Goal: Browse casually: Explore the website without a specific task or goal

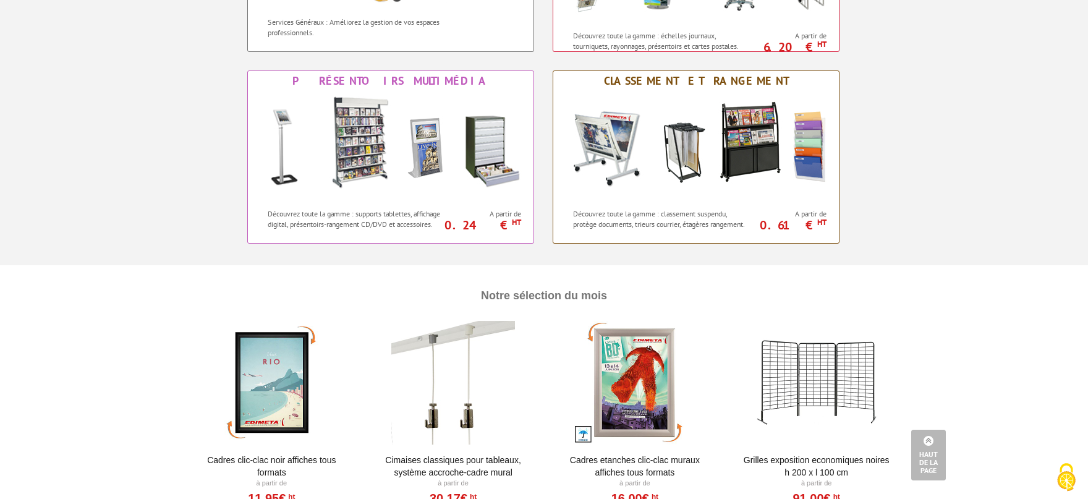
scroll to position [1156, 0]
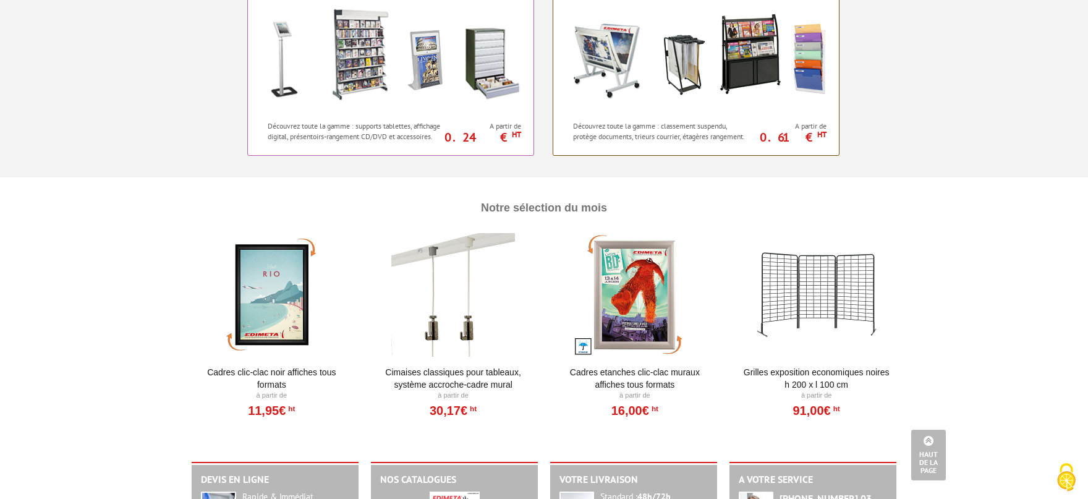
click at [459, 281] on div at bounding box center [453, 295] width 153 height 124
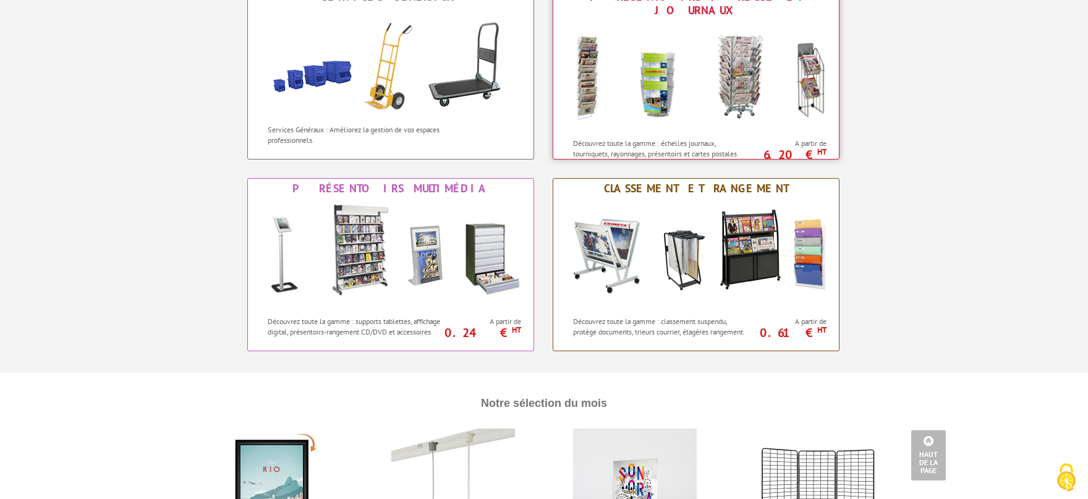
scroll to position [816, 0]
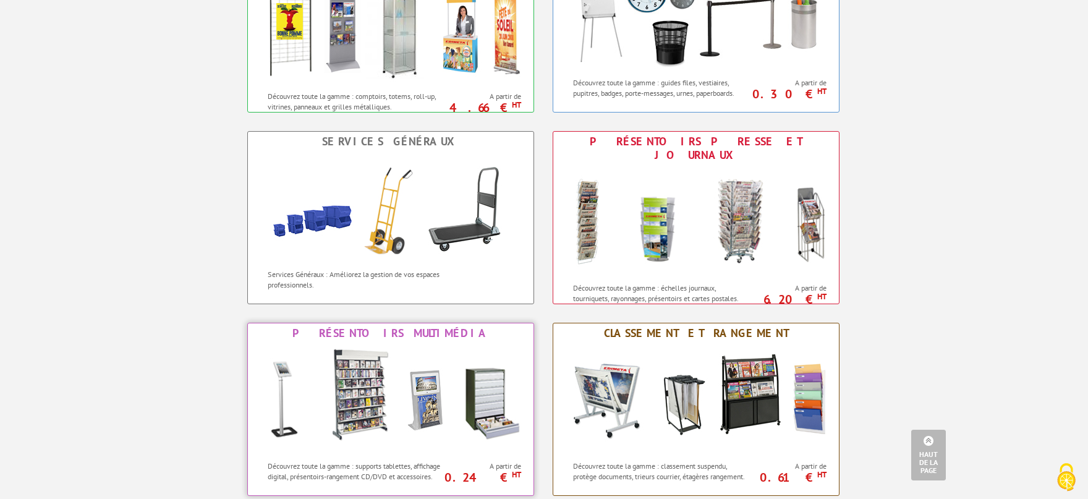
click at [355, 378] on img at bounding box center [391, 398] width 272 height 111
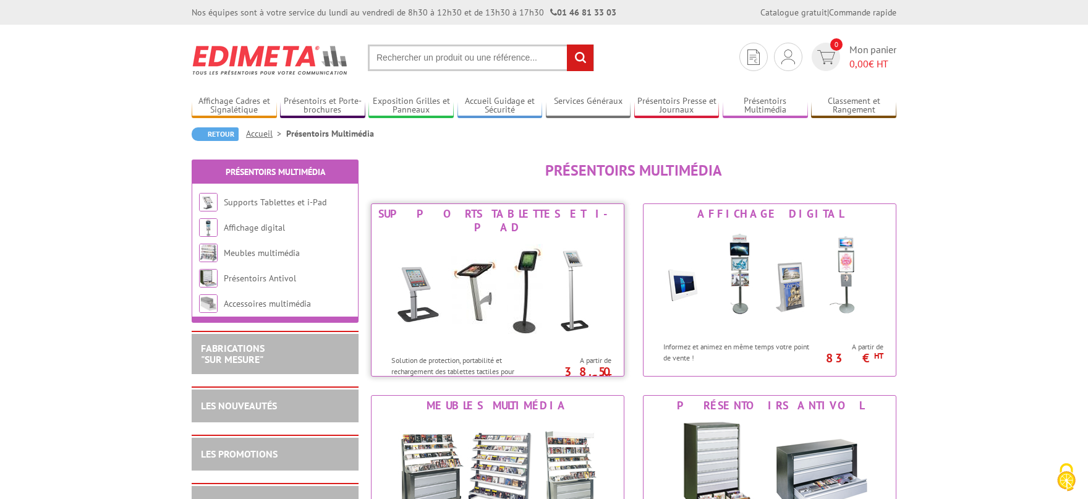
click at [536, 285] on img at bounding box center [497, 292] width 229 height 111
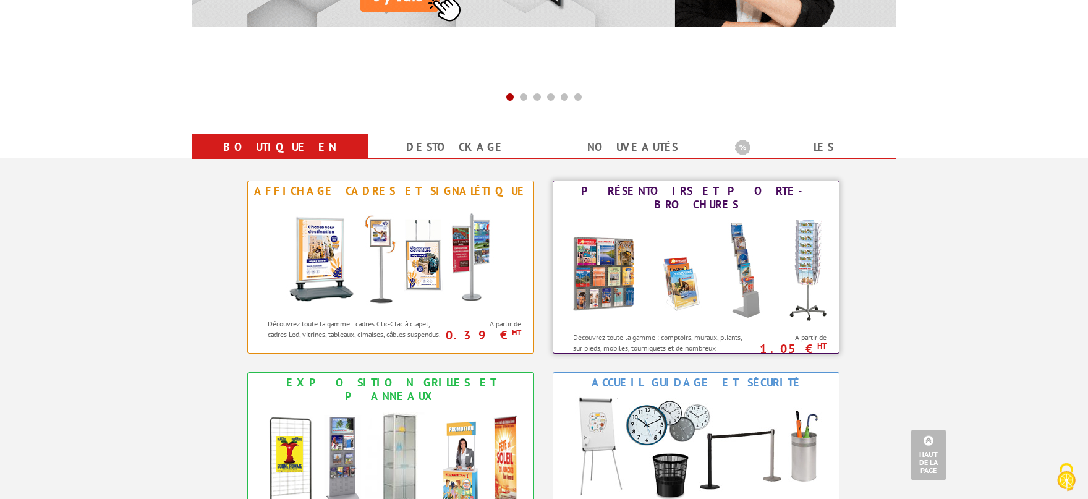
scroll to position [408, 0]
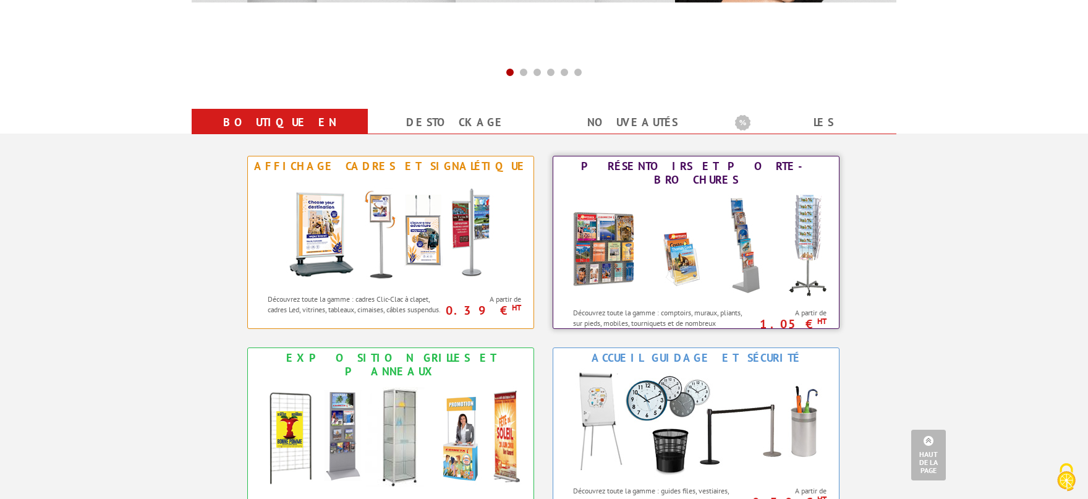
click at [711, 284] on img at bounding box center [696, 245] width 272 height 111
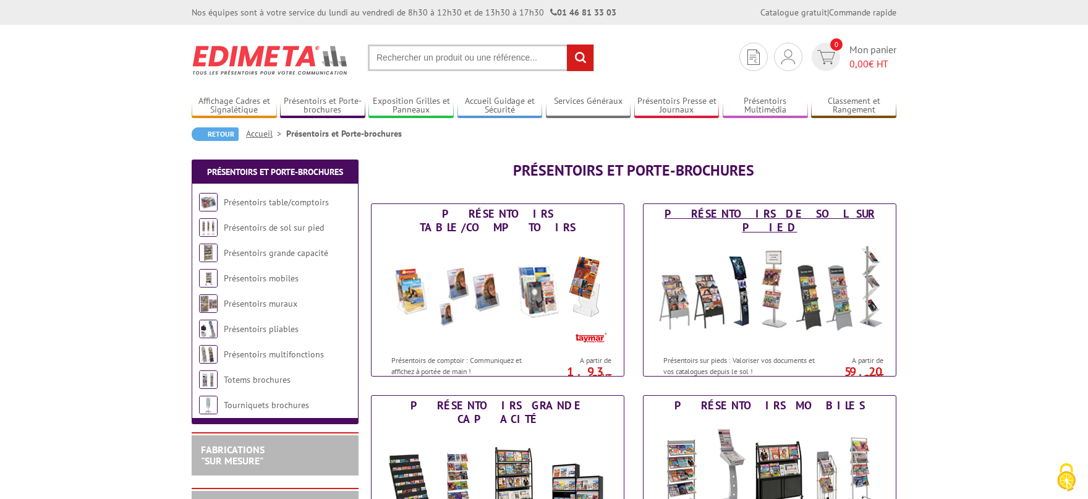
click at [711, 284] on img at bounding box center [769, 292] width 229 height 111
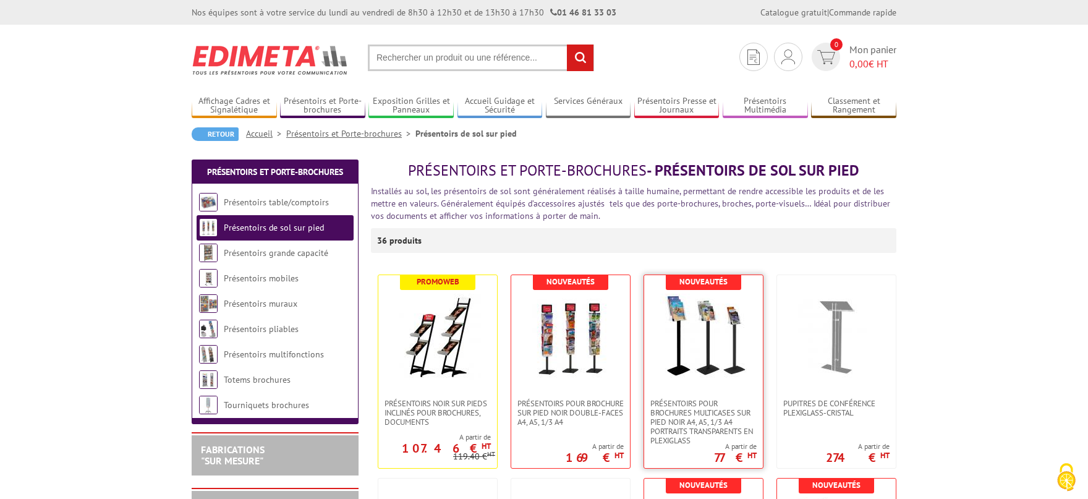
click at [703, 344] on img at bounding box center [703, 337] width 87 height 87
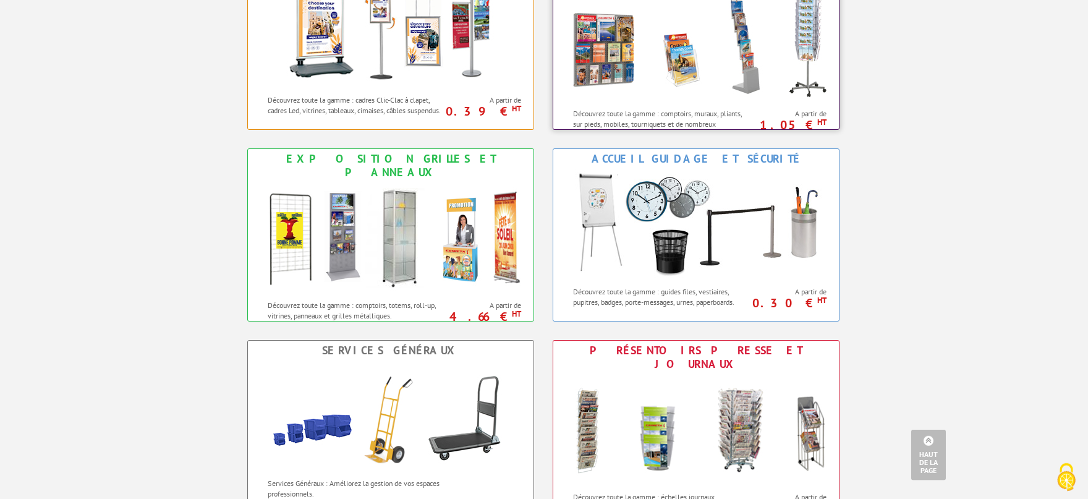
scroll to position [748, 0]
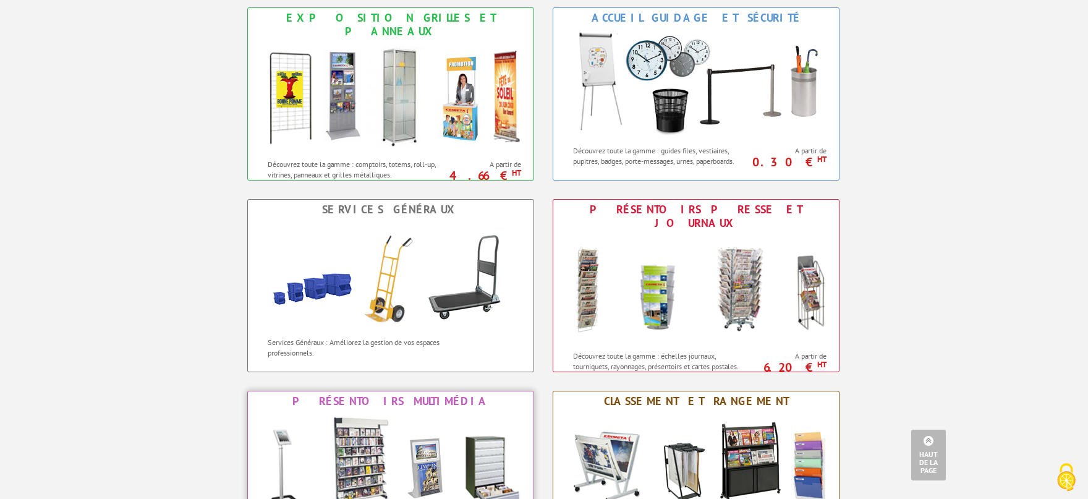
click at [377, 473] on img at bounding box center [391, 466] width 272 height 111
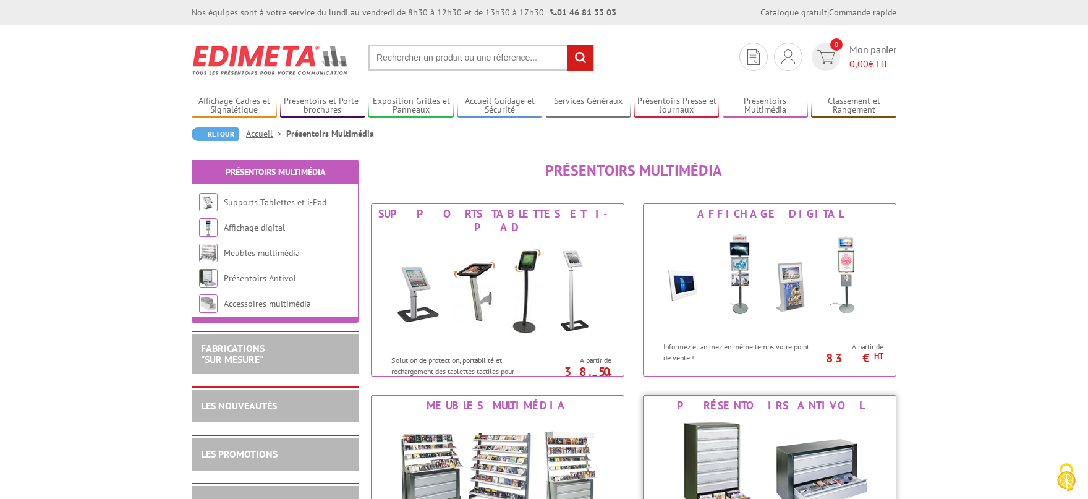
click at [749, 452] on img at bounding box center [769, 470] width 229 height 111
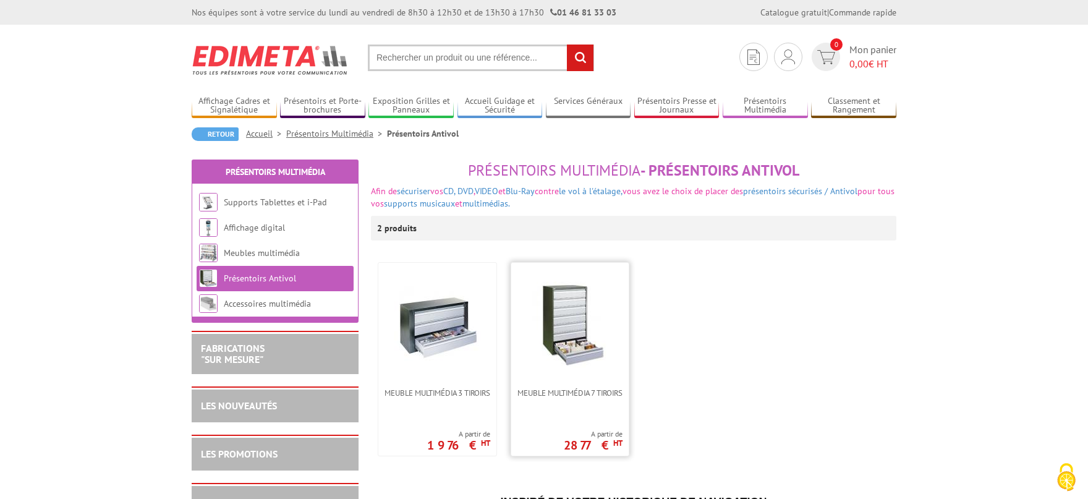
click at [573, 309] on img at bounding box center [570, 324] width 87 height 87
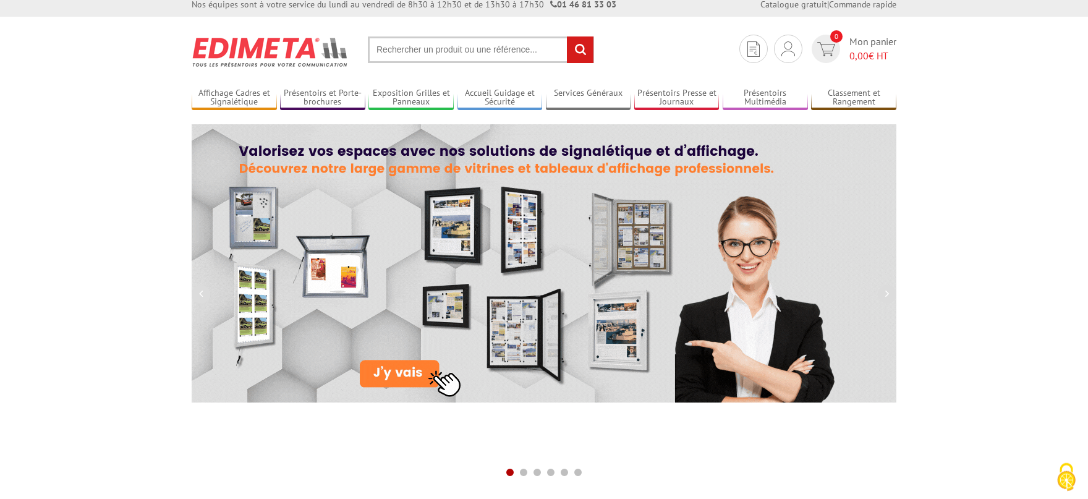
scroll to position [476, 0]
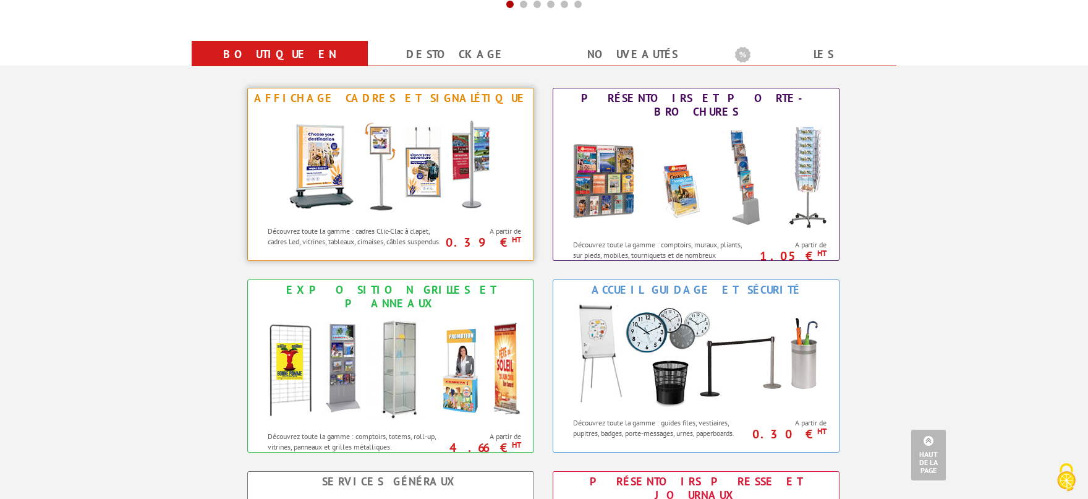
click at [392, 149] on img at bounding box center [390, 163] width 229 height 111
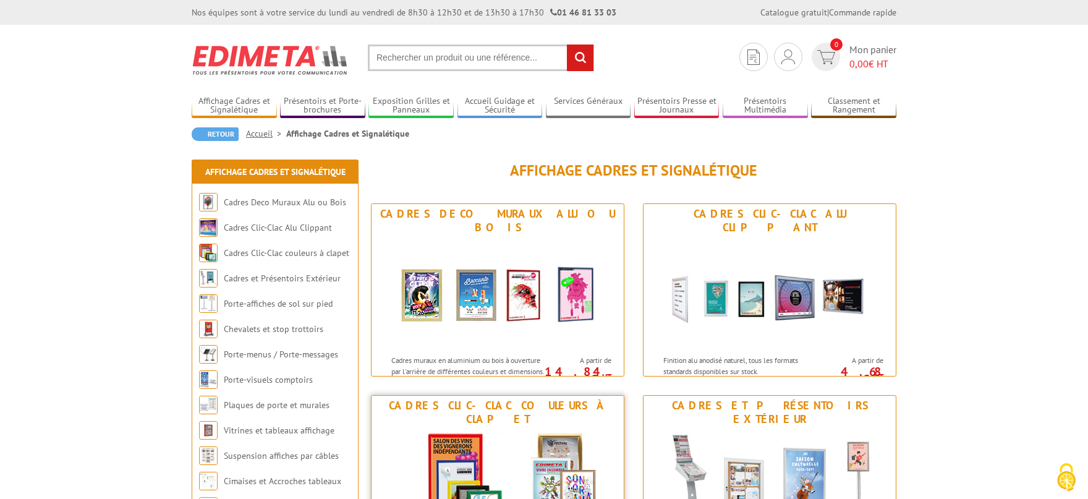
click at [541, 468] on img at bounding box center [497, 484] width 229 height 111
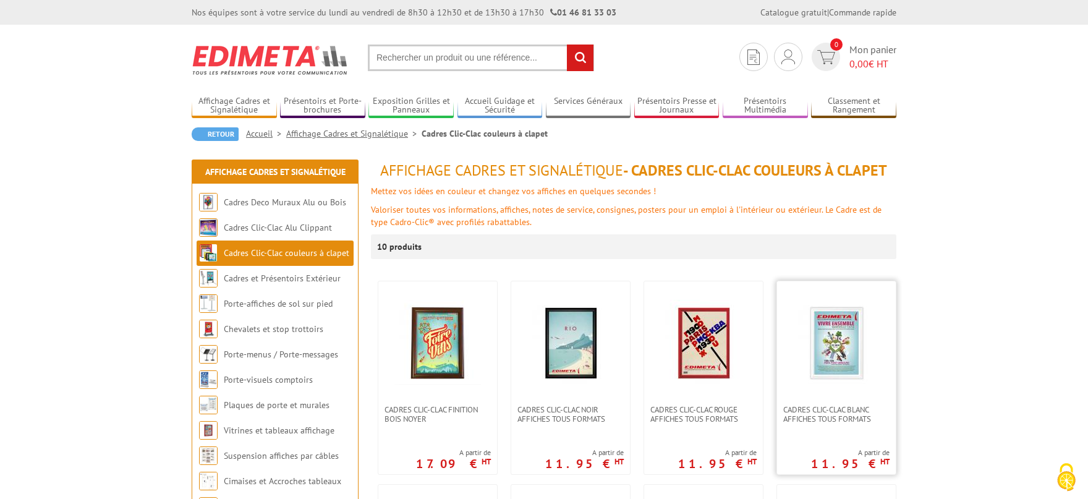
click at [829, 346] on img at bounding box center [836, 343] width 87 height 87
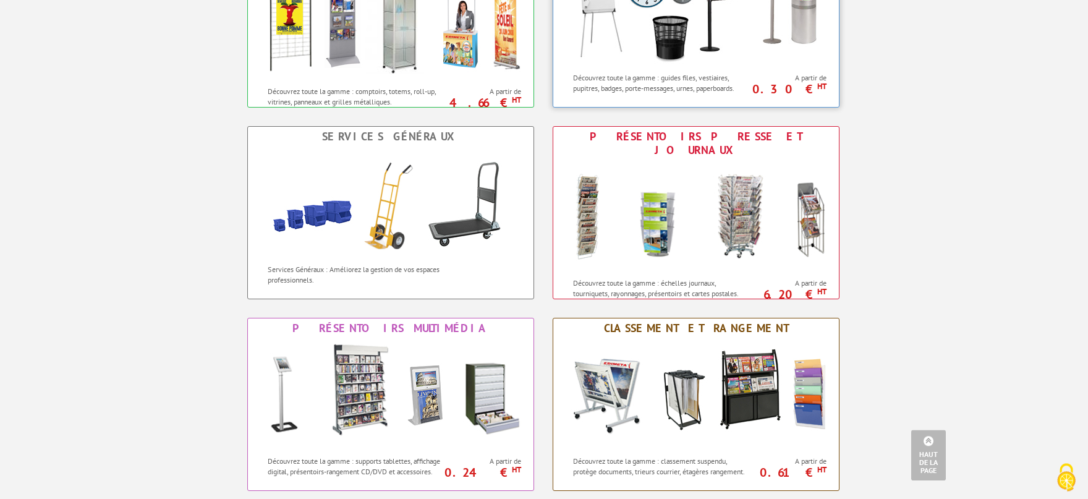
scroll to position [884, 0]
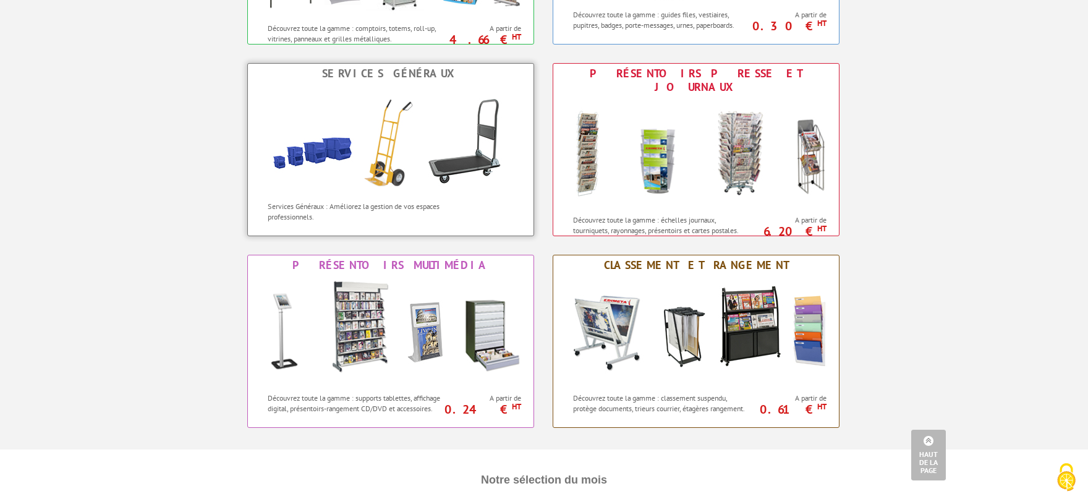
click at [385, 154] on img at bounding box center [391, 138] width 272 height 111
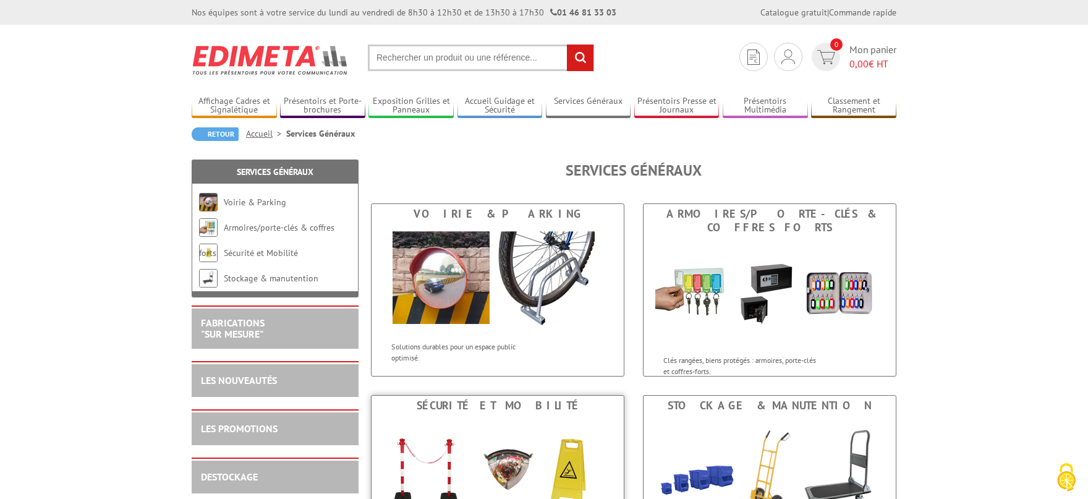
click at [541, 448] on img at bounding box center [497, 470] width 229 height 111
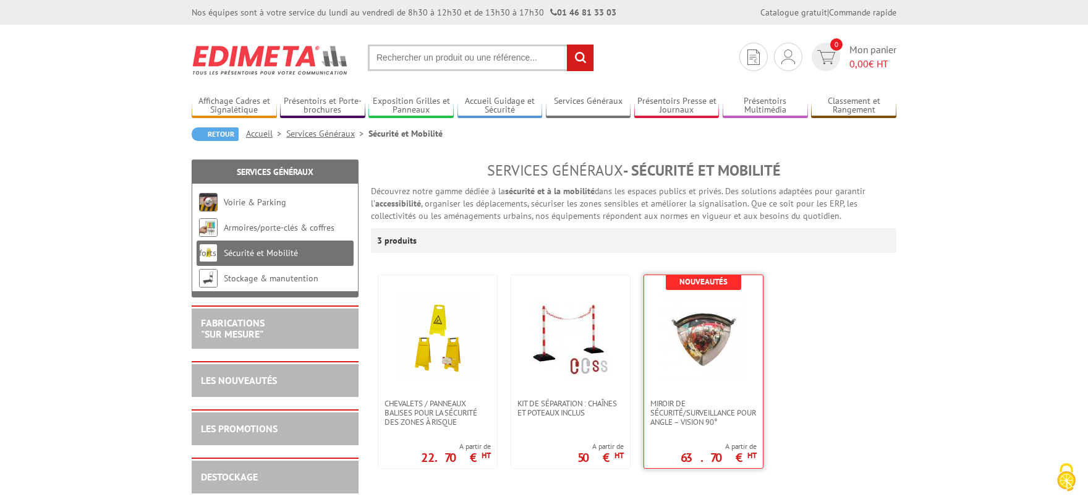
click at [703, 370] on img at bounding box center [703, 337] width 87 height 87
